Goal: Transaction & Acquisition: Purchase product/service

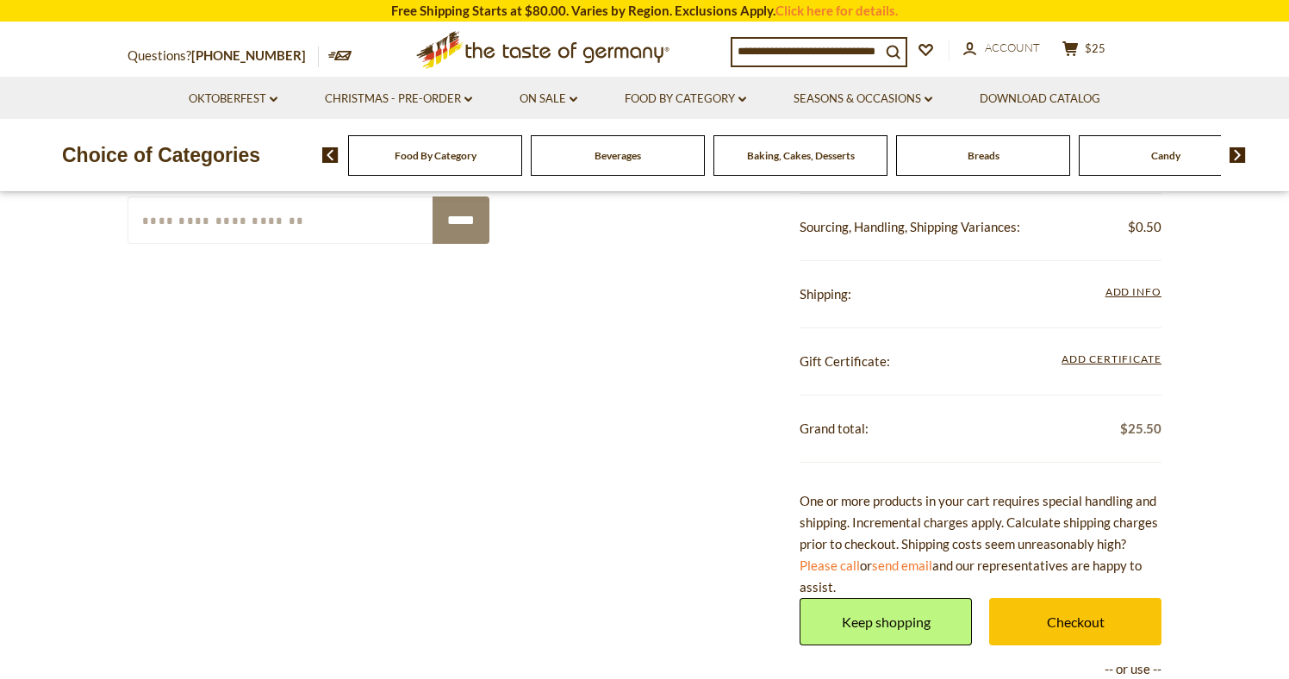
scroll to position [614, 0]
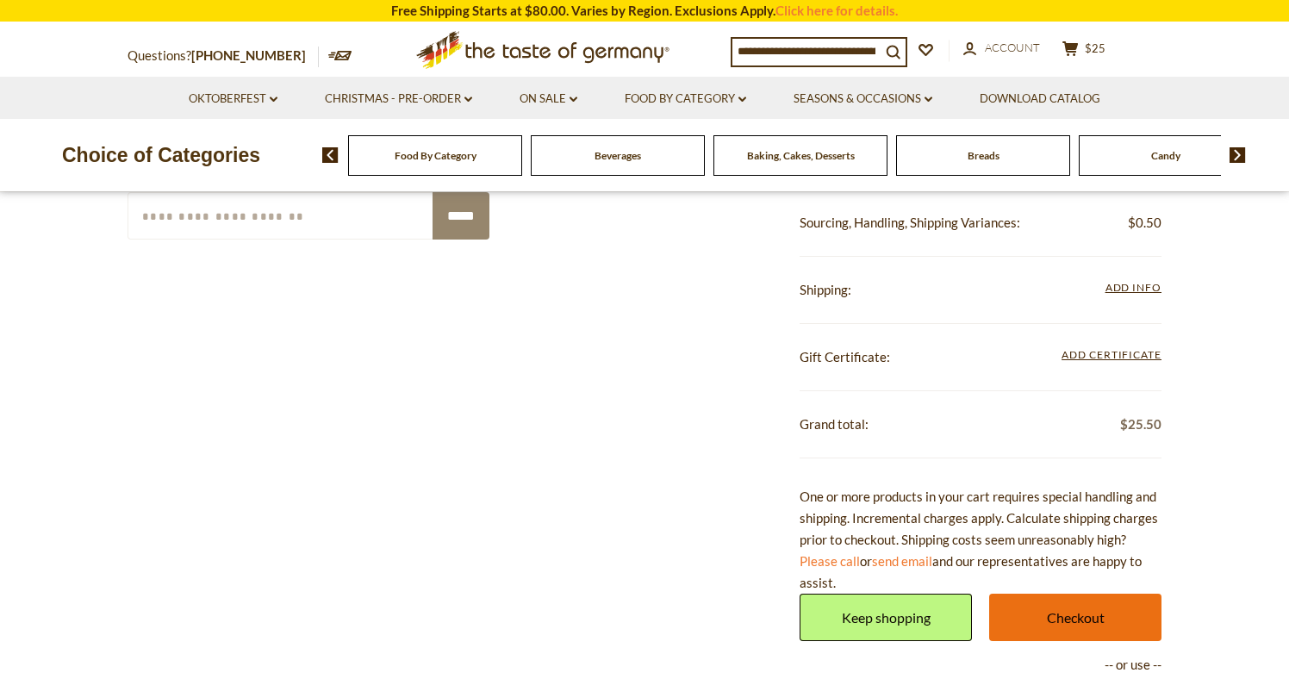
click at [1099, 614] on link "Checkout" at bounding box center [1075, 617] width 172 height 47
